Goal: Use online tool/utility: Utilize a website feature to perform a specific function

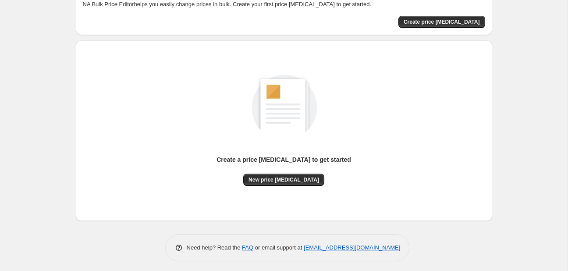
scroll to position [57, 0]
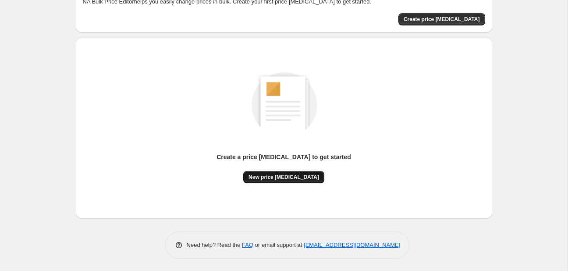
click at [302, 174] on span "New price change job" at bounding box center [284, 177] width 71 height 7
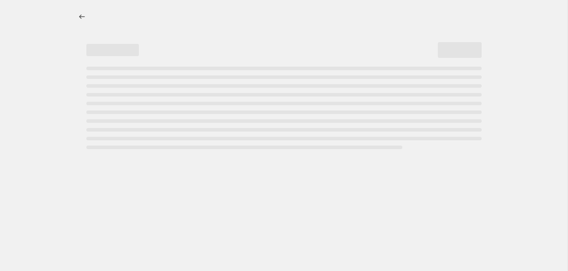
select select "percentage"
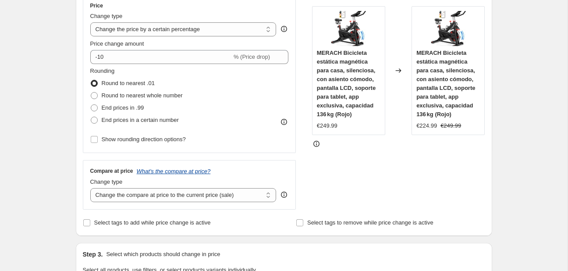
scroll to position [185, 0]
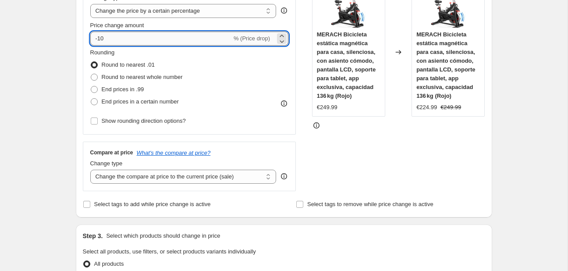
click at [181, 39] on input "-10" at bounding box center [161, 39] width 142 height 14
type input "-1"
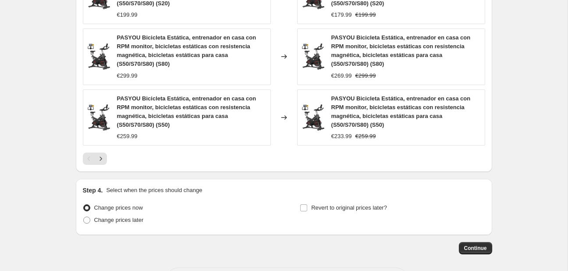
scroll to position [662, 0]
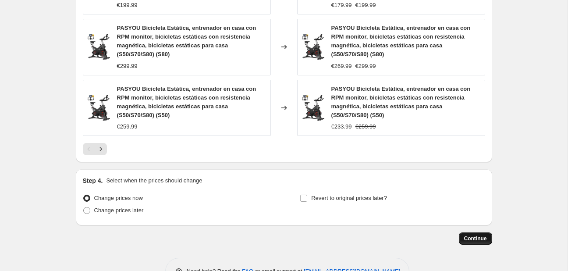
type input "-30"
click at [476, 235] on span "Continue" at bounding box center [475, 238] width 23 height 7
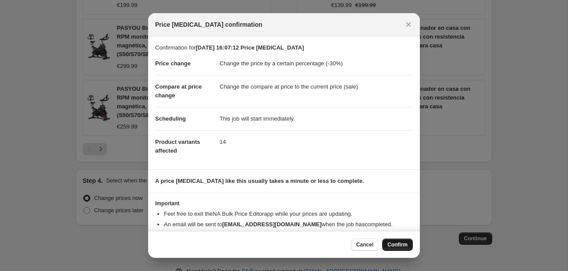
click at [396, 248] on button "Confirm" at bounding box center [397, 244] width 31 height 12
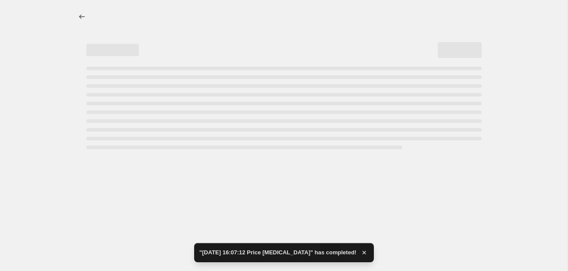
select select "percentage"
